Goal: Find specific page/section: Find specific page/section

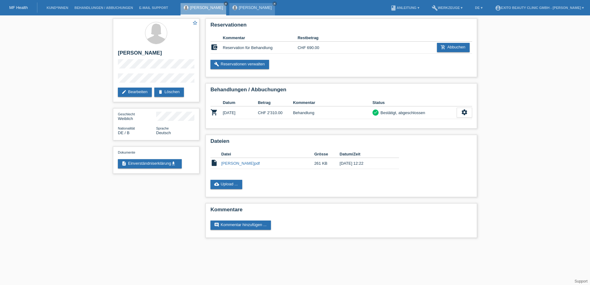
click at [243, 4] on div "[PERSON_NAME] close" at bounding box center [252, 9] width 46 height 12
click at [242, 9] on link "[PERSON_NAME]" at bounding box center [255, 7] width 33 height 5
click at [242, 7] on link "[PERSON_NAME]" at bounding box center [255, 7] width 33 height 5
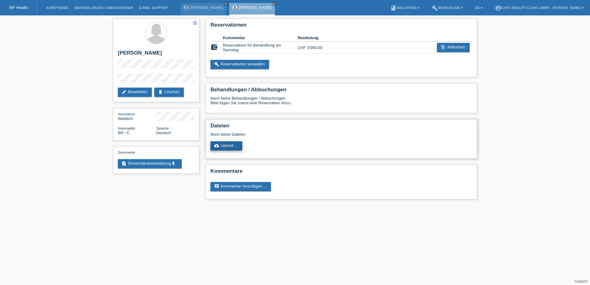
click at [216, 146] on icon "cloud_upload" at bounding box center [216, 145] width 5 height 5
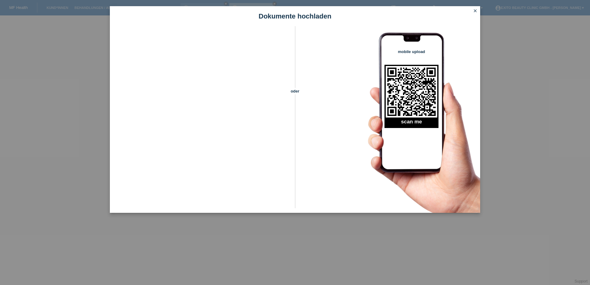
click at [475, 13] on icon "close" at bounding box center [475, 10] width 5 height 5
